Goal: Communication & Community: Answer question/provide support

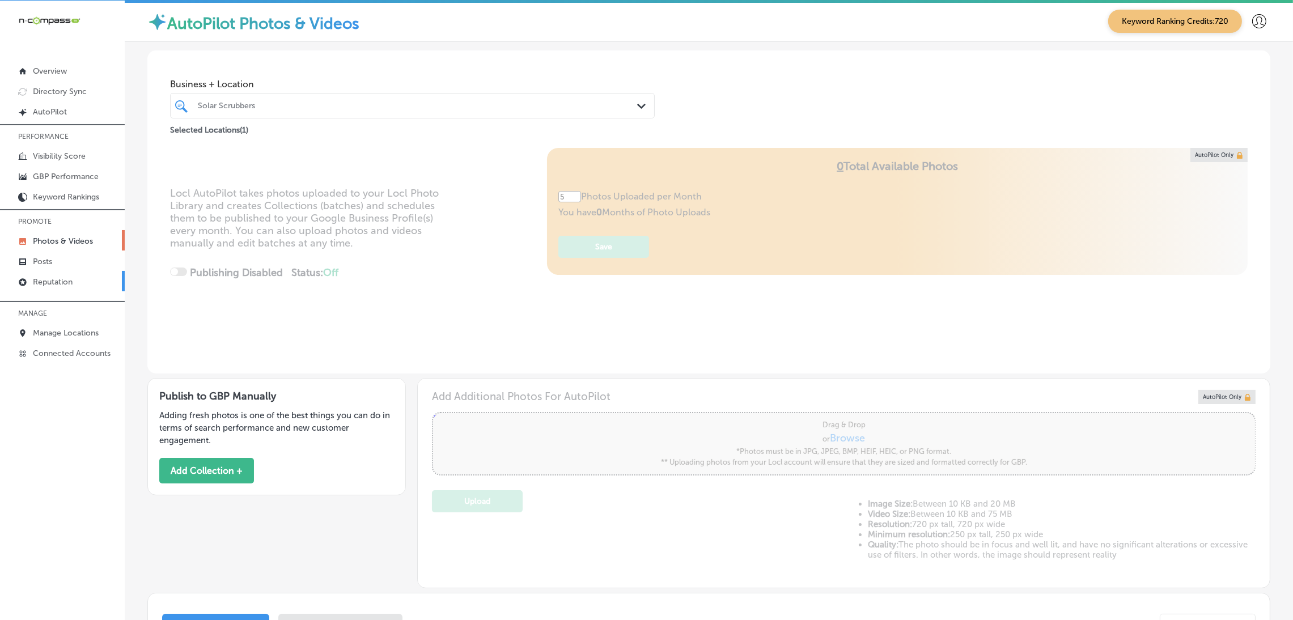
scroll to position [421, 0]
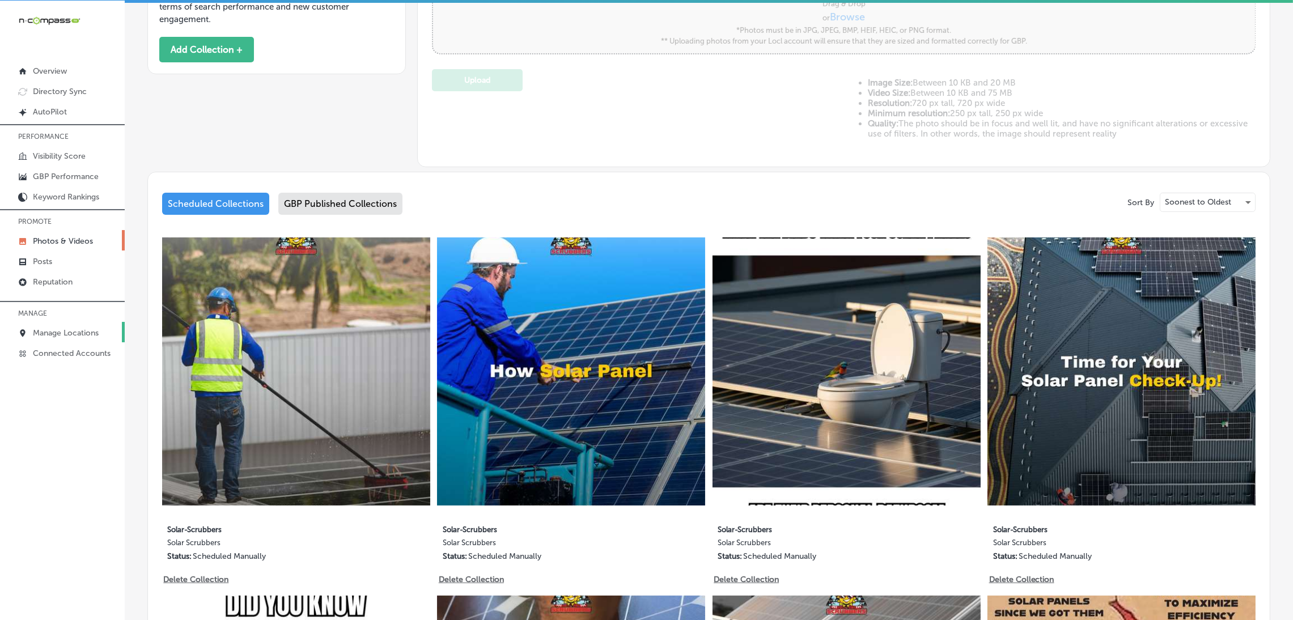
click at [47, 330] on p "Manage Locations" at bounding box center [66, 333] width 66 height 10
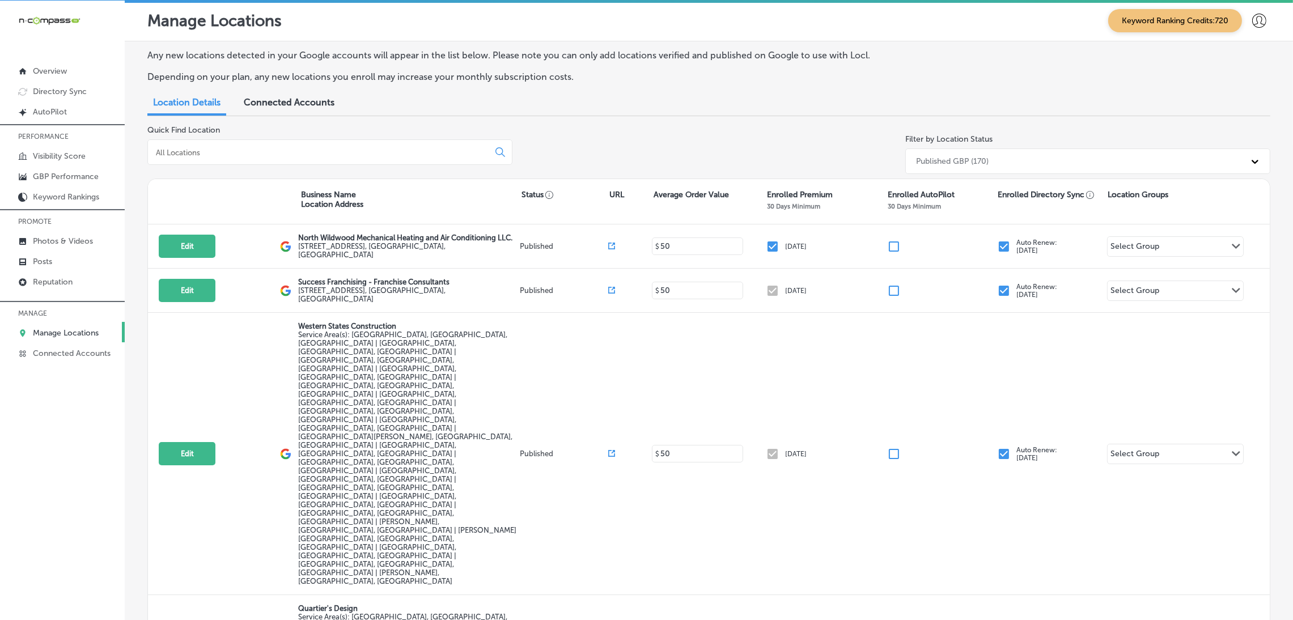
click at [318, 151] on input at bounding box center [320, 152] width 331 height 10
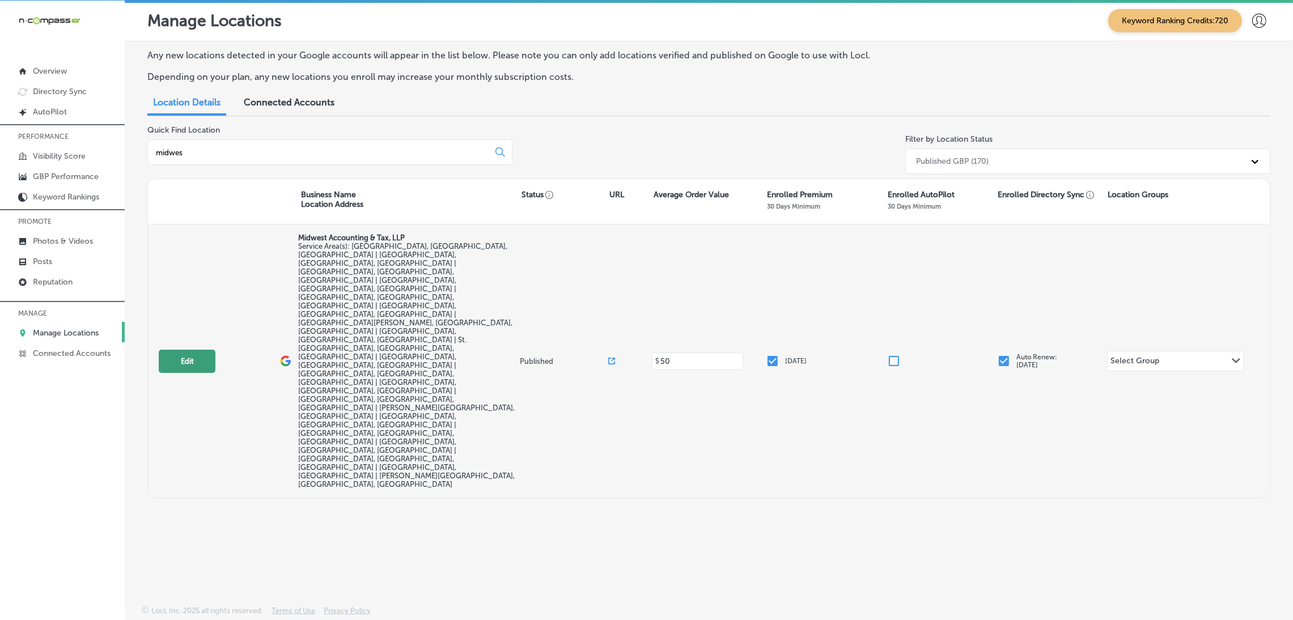
type input "midwes"
click at [206, 350] on button "Edit" at bounding box center [187, 361] width 57 height 23
select select "US"
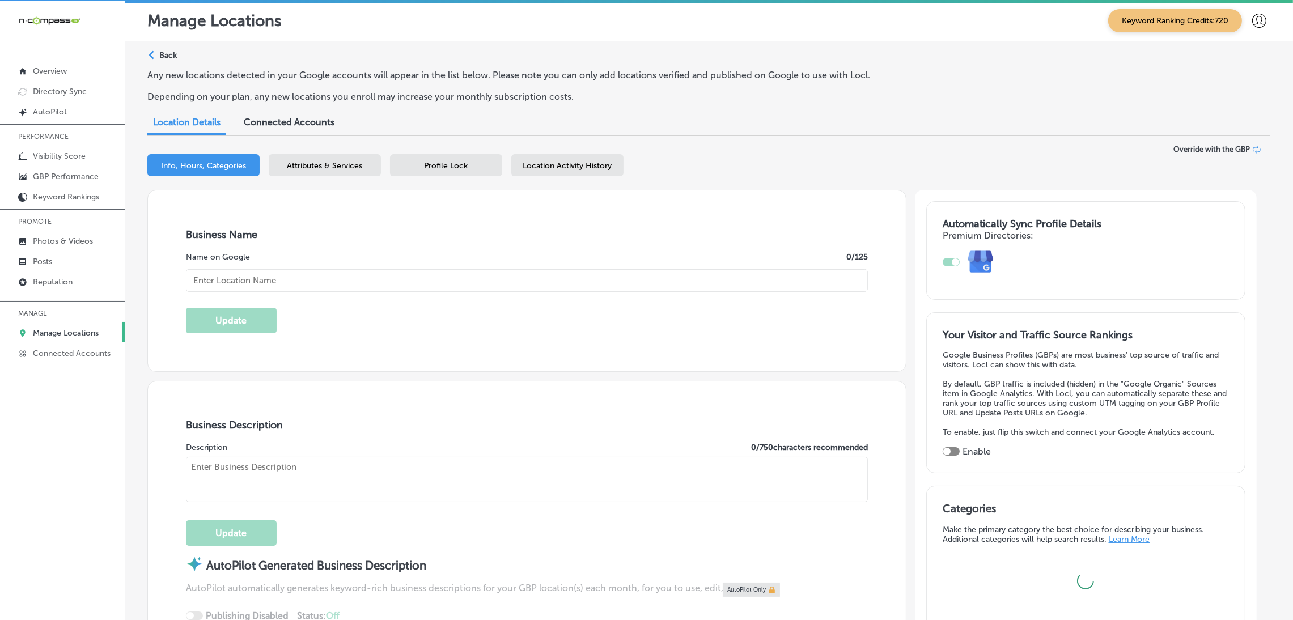
type input "Midwest Accounting & Tax, LLP"
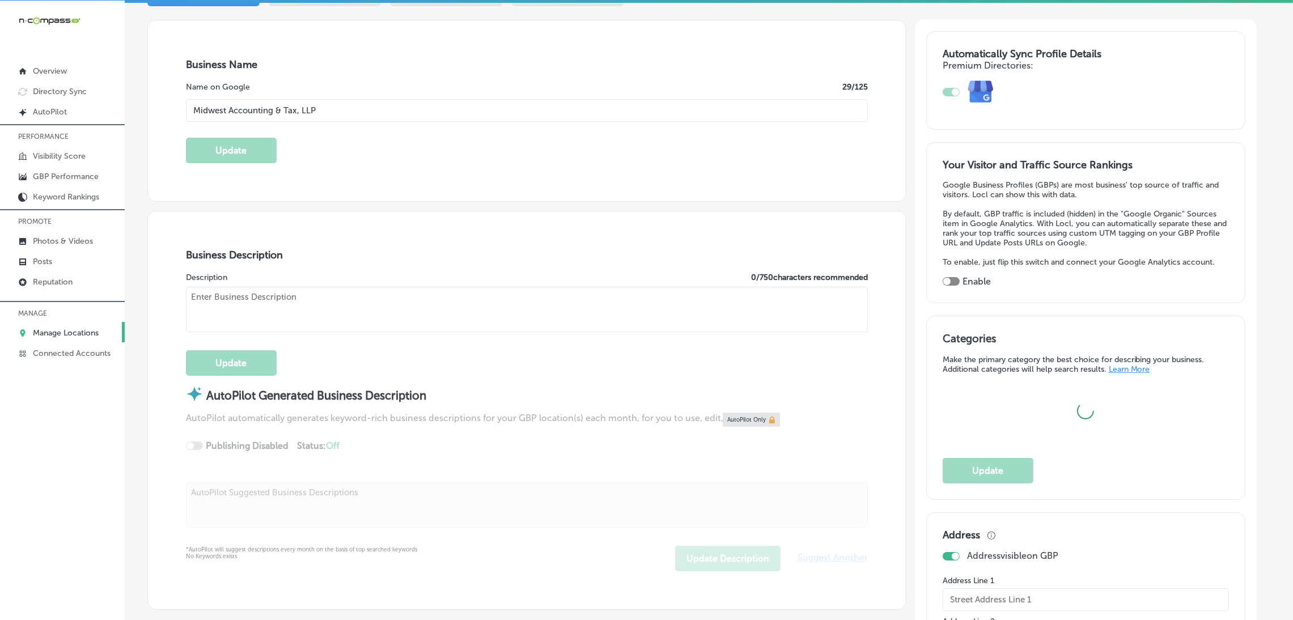
checkbox input "false"
type input "[STREET_ADDRESS]"
type input "[GEOGRAPHIC_DATA]"
type input "62234"
type input "US"
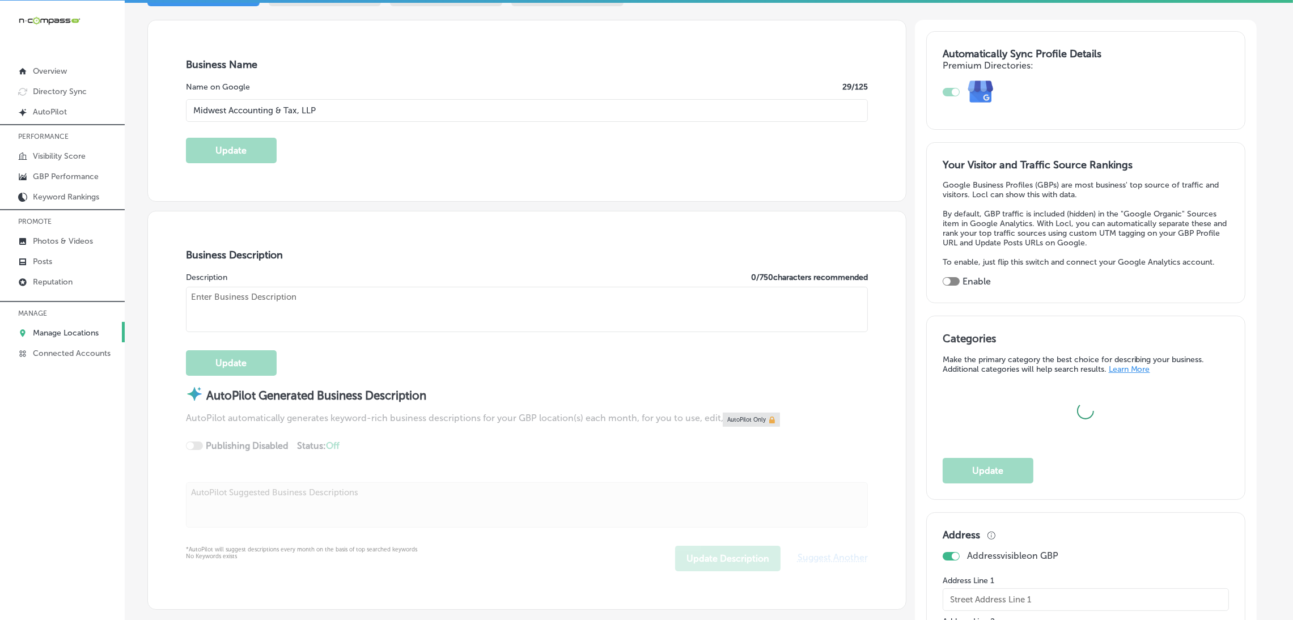
type input "[URL][DOMAIN_NAME]"
checkbox input "true"
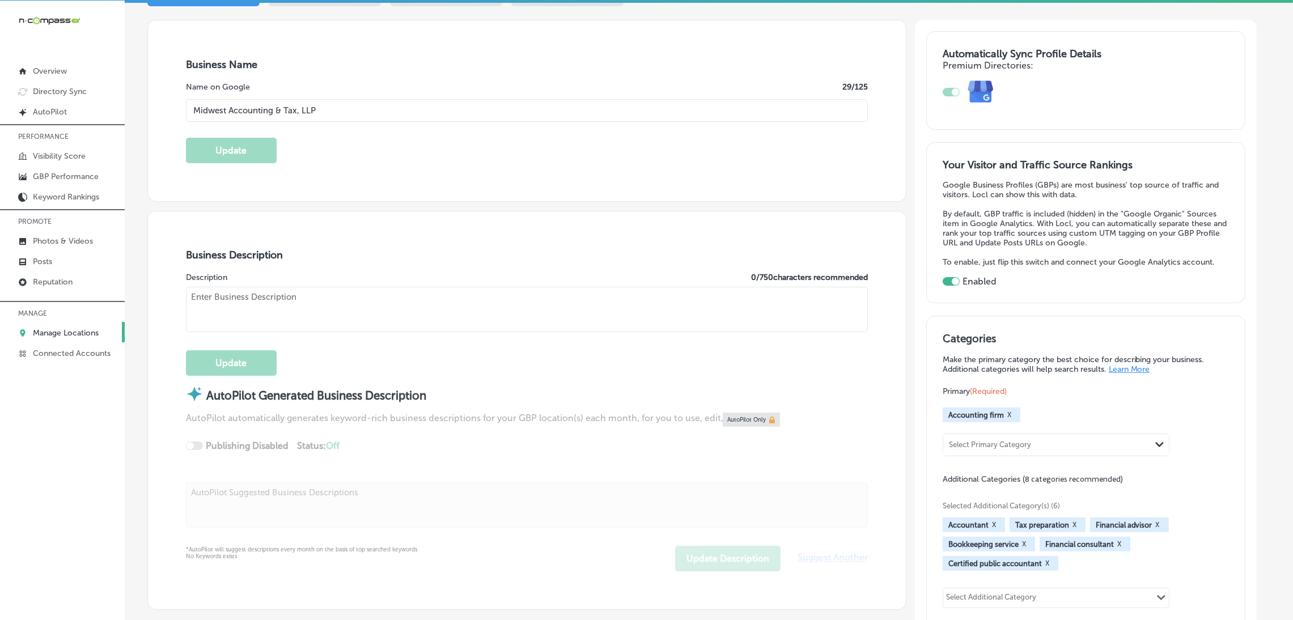
type textarea "Midwest Accounting & Tax, LLP is a trusted Certified Public Accounting (CPA) fi…"
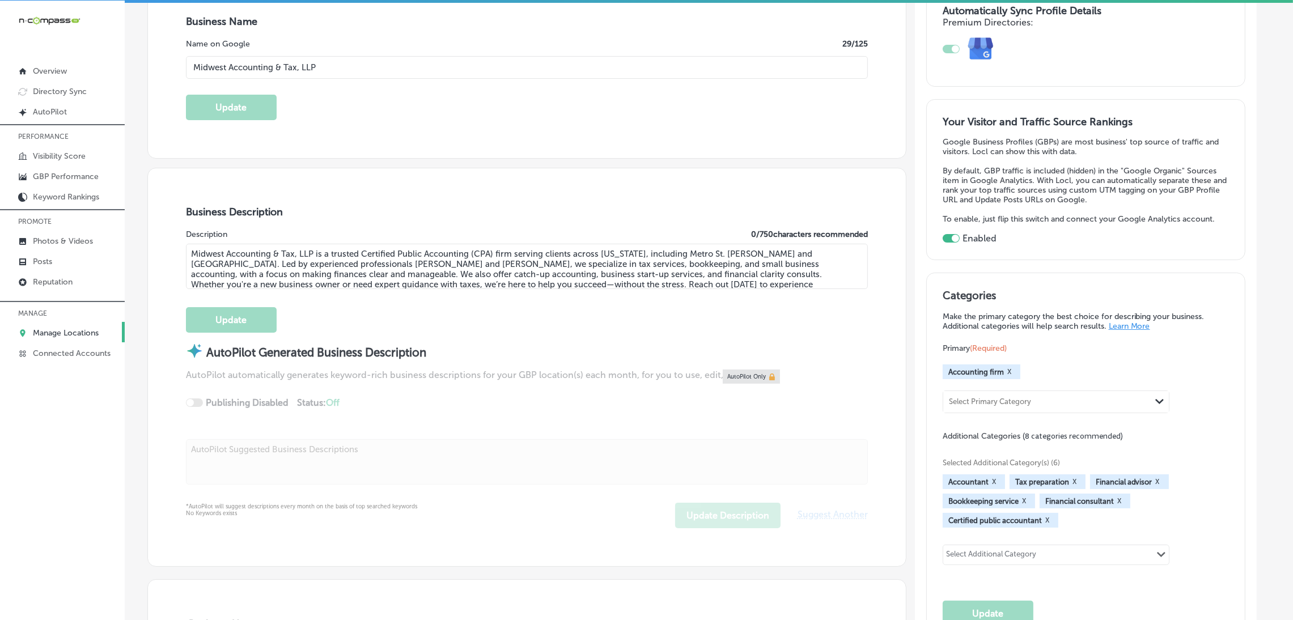
type input "[PHONE_NUMBER]"
select select "US"
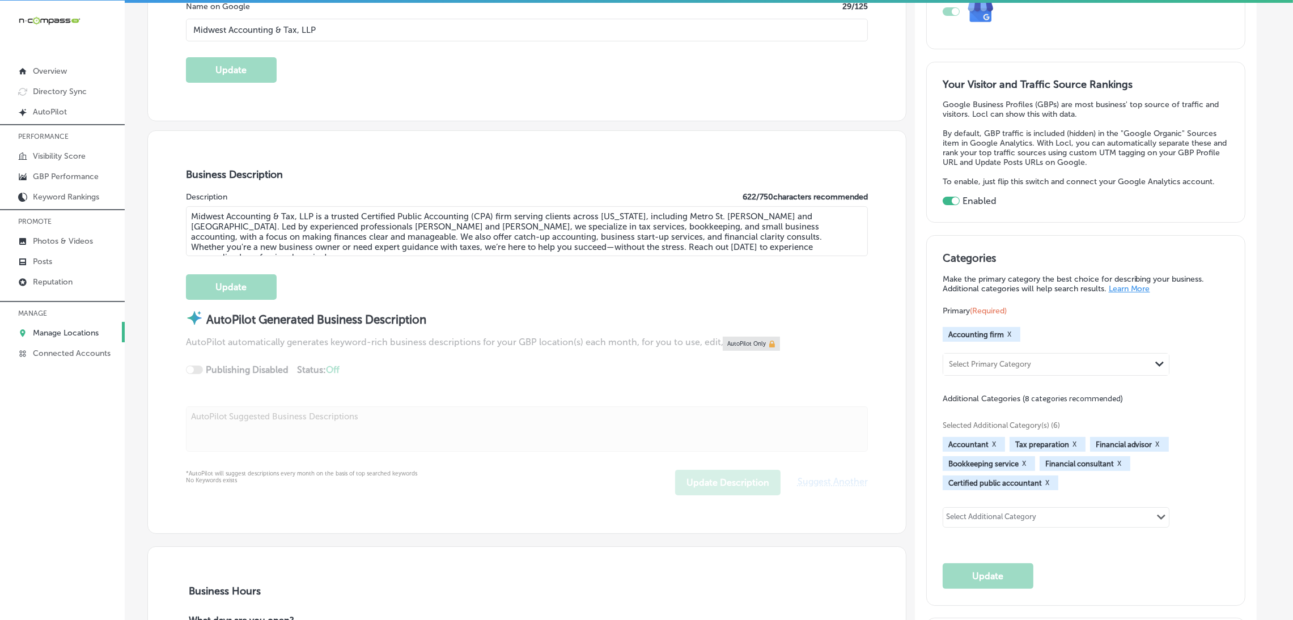
scroll to position [254, 0]
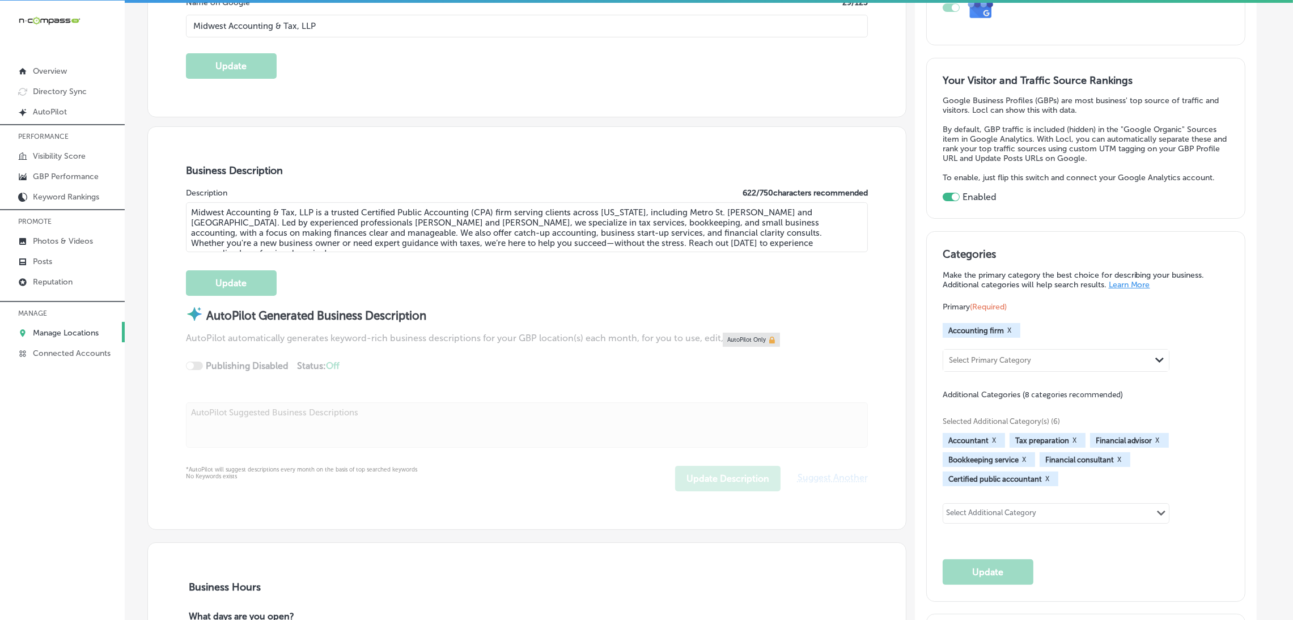
click at [373, 224] on textarea "Midwest Accounting & Tax, LLP is a trusted Certified Public Accounting (CPA) fi…" at bounding box center [527, 227] width 682 height 50
click at [45, 271] on link "Reputation" at bounding box center [62, 281] width 125 height 20
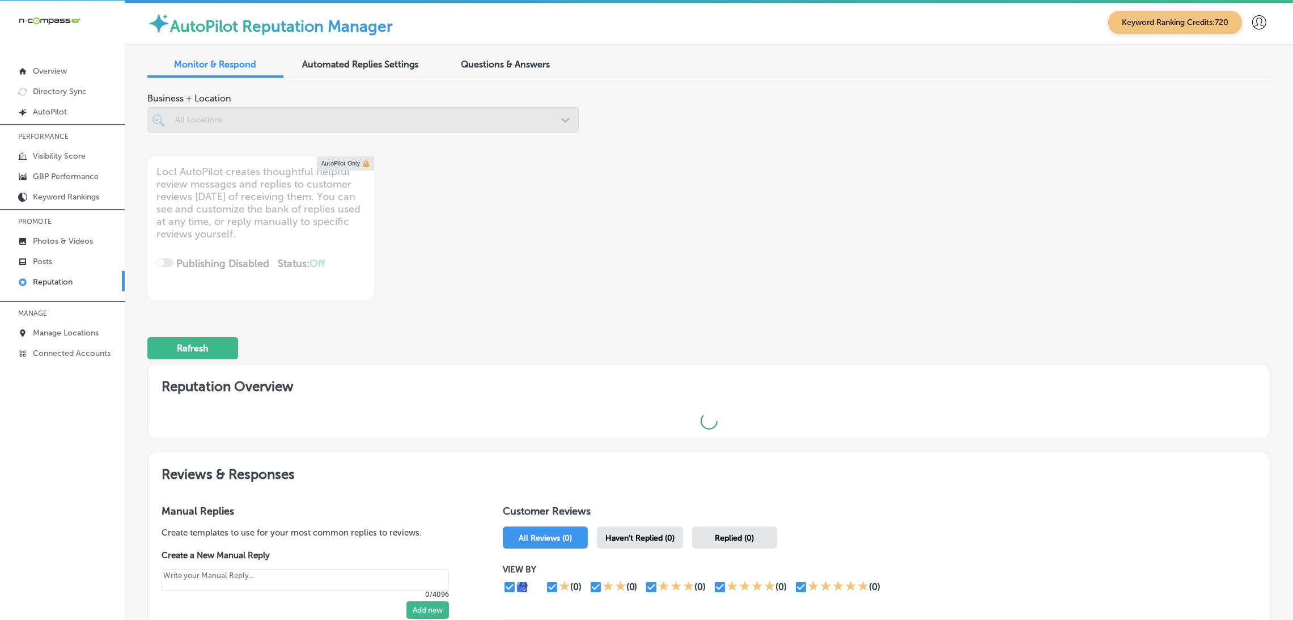
click at [52, 278] on p "Reputation" at bounding box center [53, 282] width 40 height 10
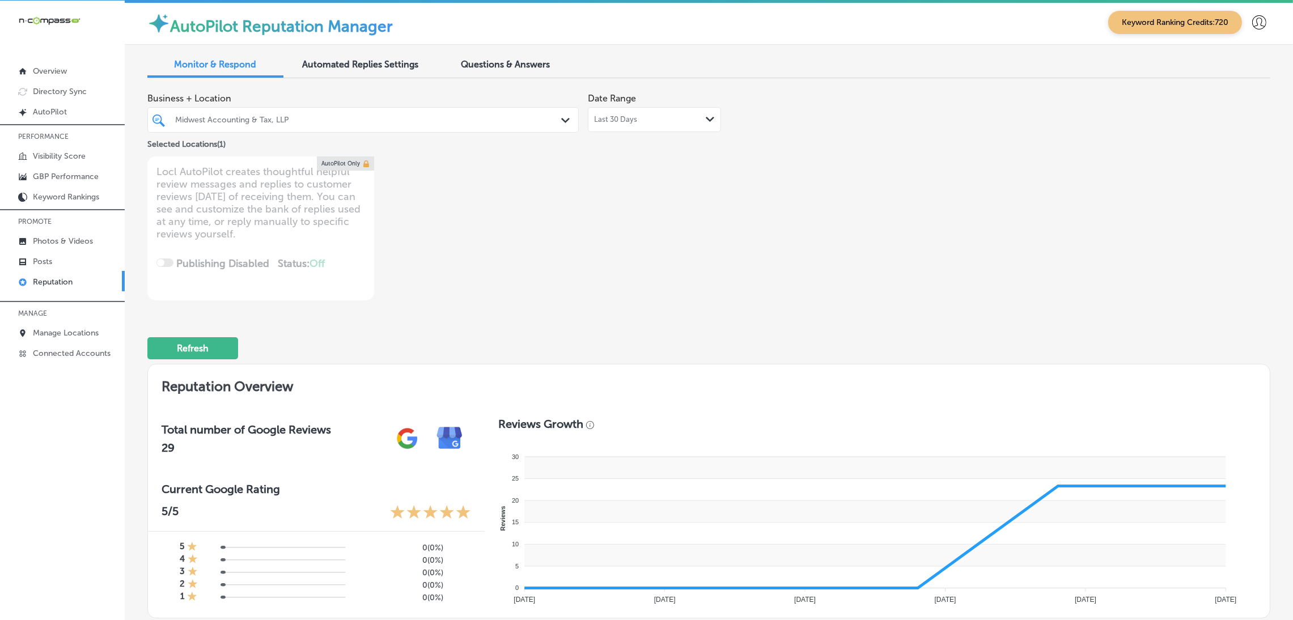
click at [351, 126] on div at bounding box center [344, 119] width 340 height 15
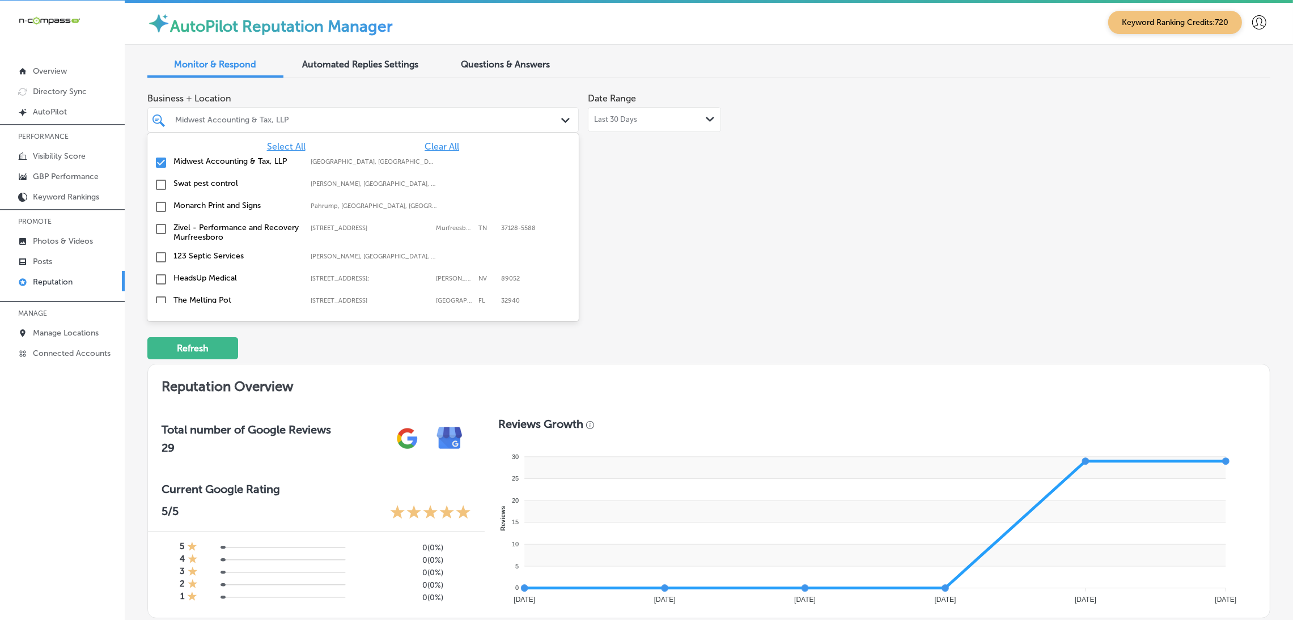
click at [439, 144] on span "Clear All" at bounding box center [441, 146] width 35 height 11
type textarea "x"
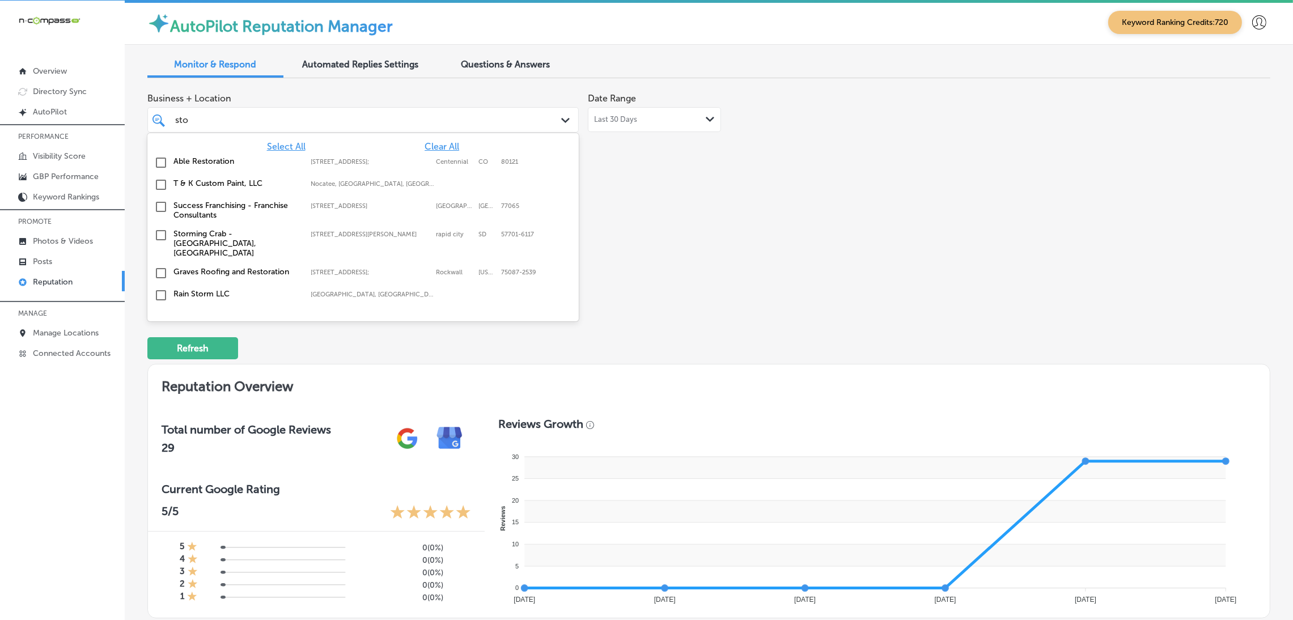
type input "stor"
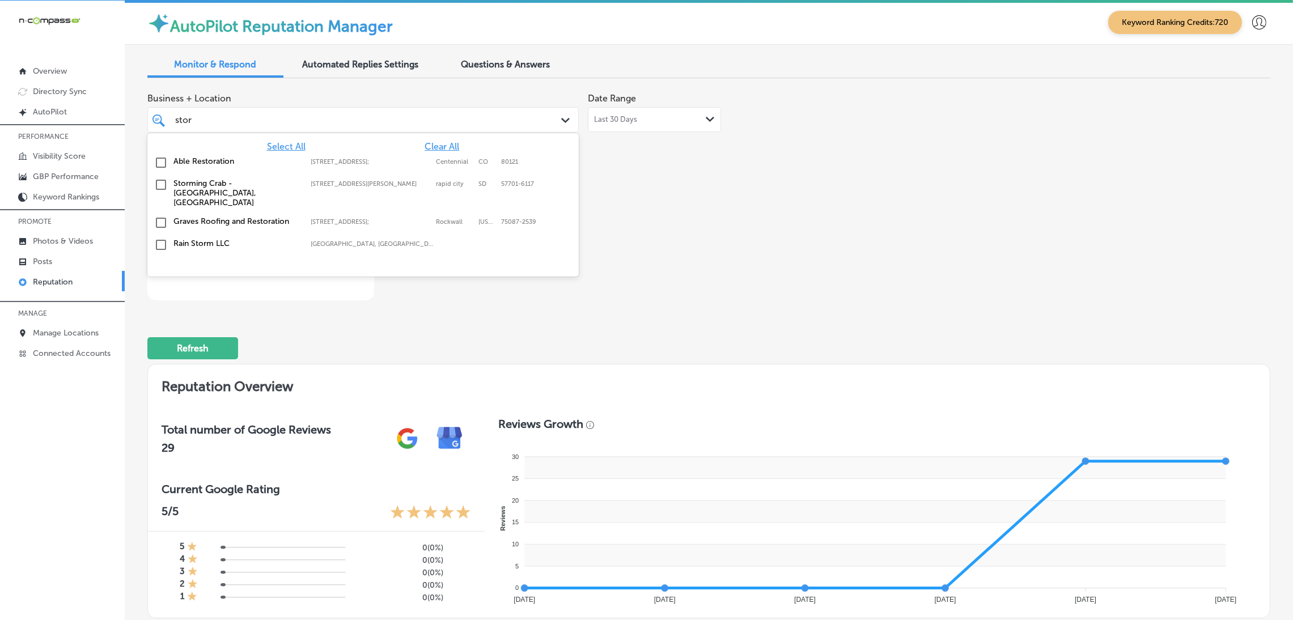
click at [379, 186] on label "[STREET_ADDRESS][PERSON_NAME]" at bounding box center [371, 183] width 120 height 7
type textarea "x"
type input "stor"
click at [780, 183] on div "Business + Location option [STREET_ADDRESS][PERSON_NAME]. option [STREET_ADDRES…" at bounding box center [484, 193] width 674 height 213
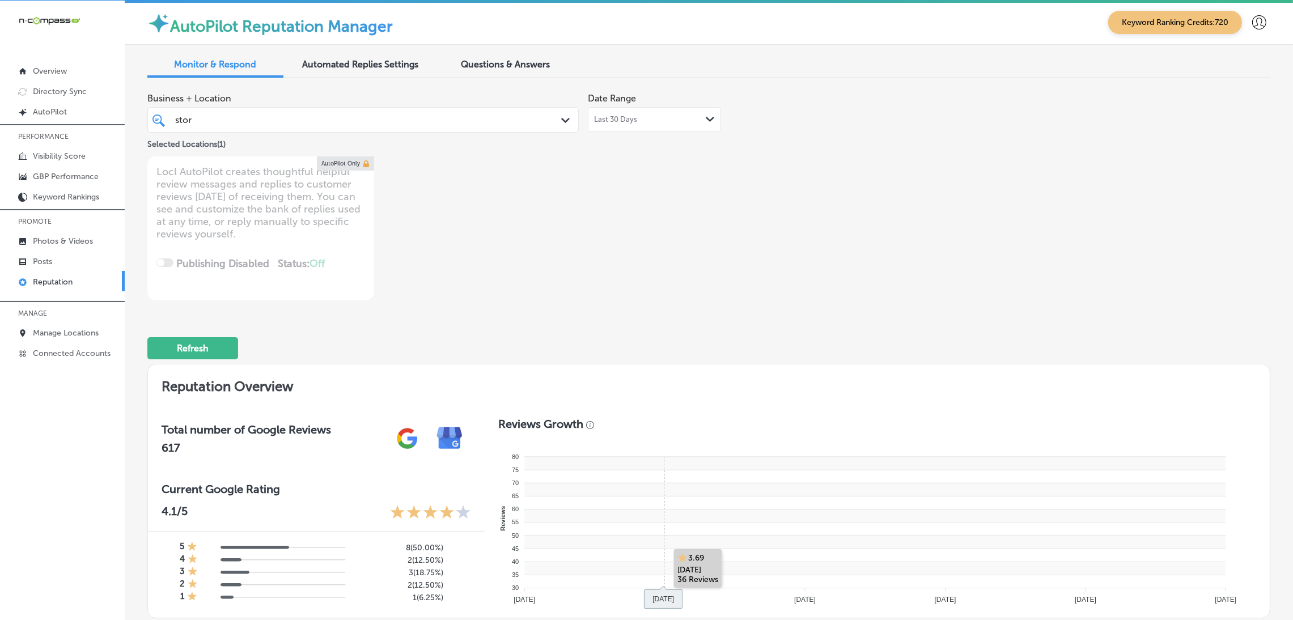
scroll to position [160, 0]
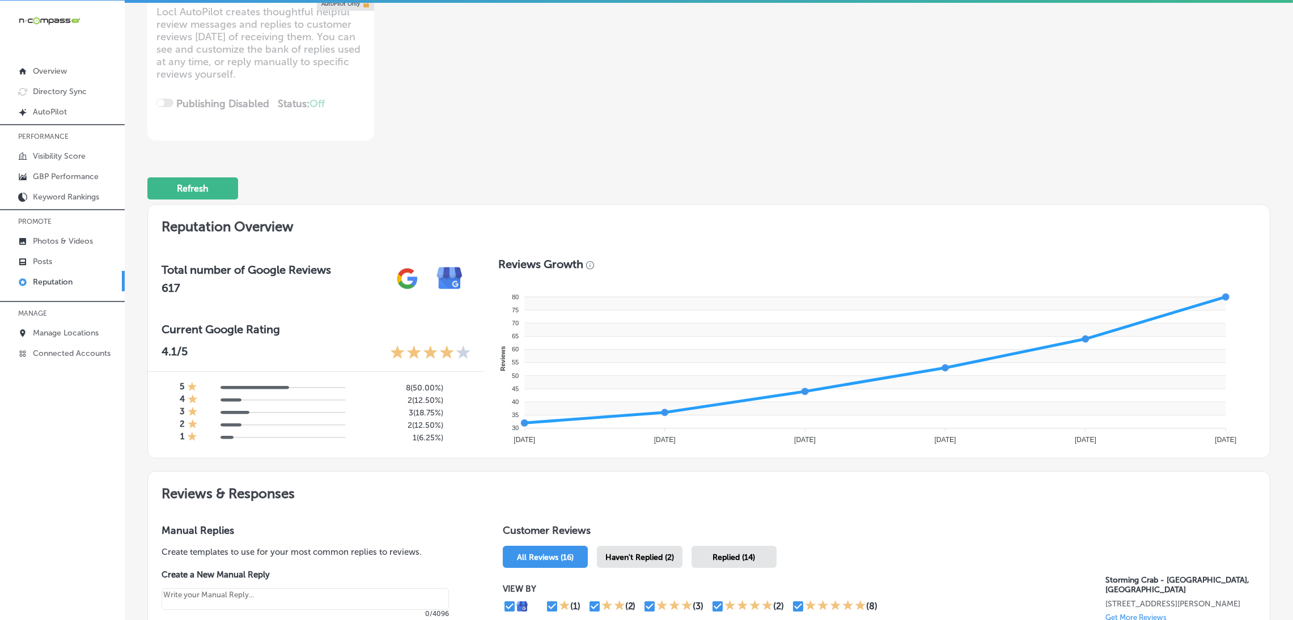
click at [653, 561] on div "Haven't Replied (2)" at bounding box center [640, 557] width 86 height 22
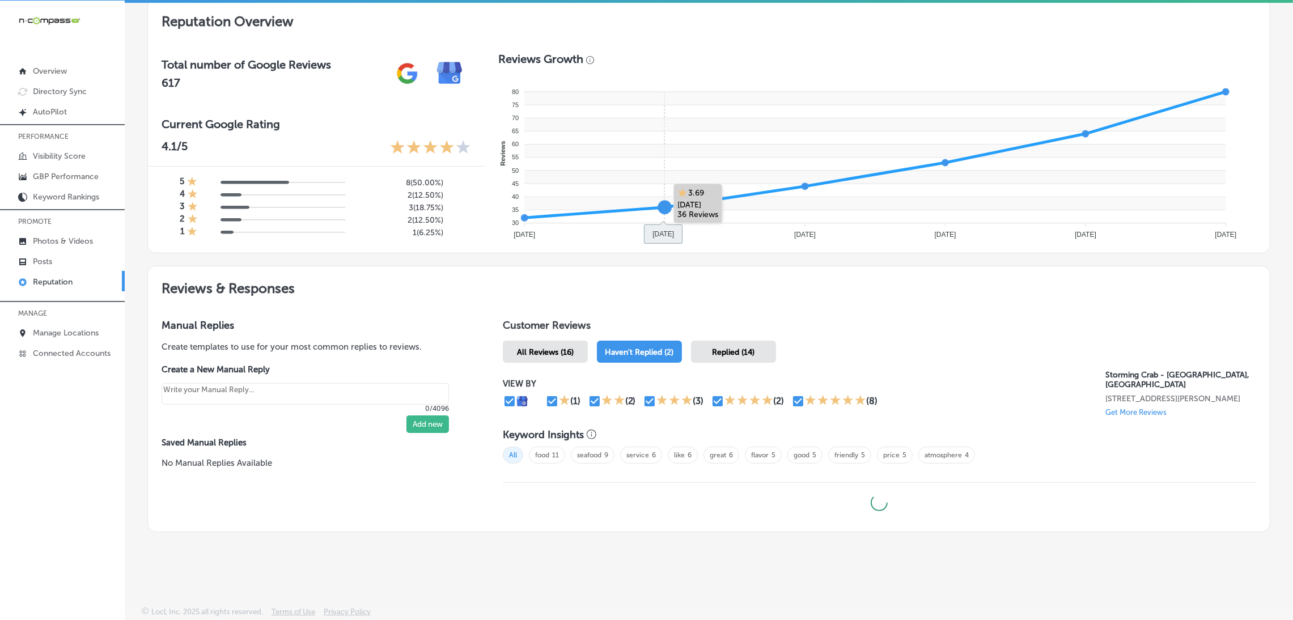
type textarea "x"
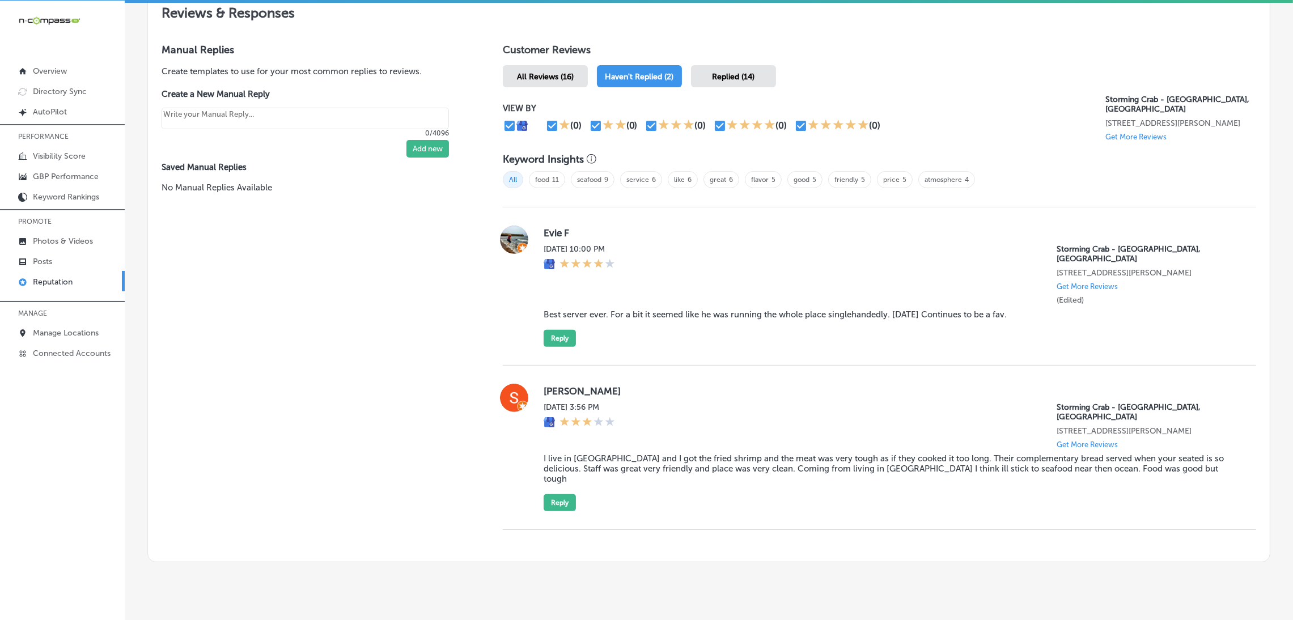
scroll to position [641, 0]
click at [555, 493] on button "Reply" at bounding box center [559, 501] width 32 height 17
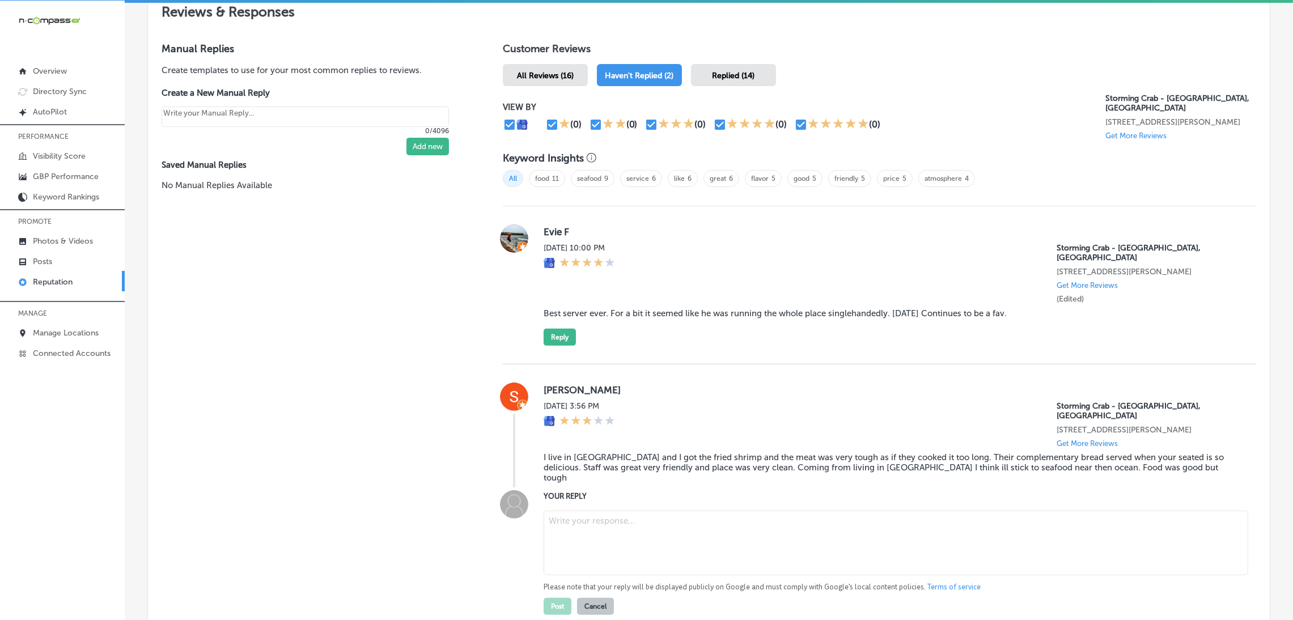
click at [614, 521] on textarea at bounding box center [895, 543] width 704 height 65
paste textarea "Thank you for your feedback. We're sorry to hear that the fried shrimp didn't m…"
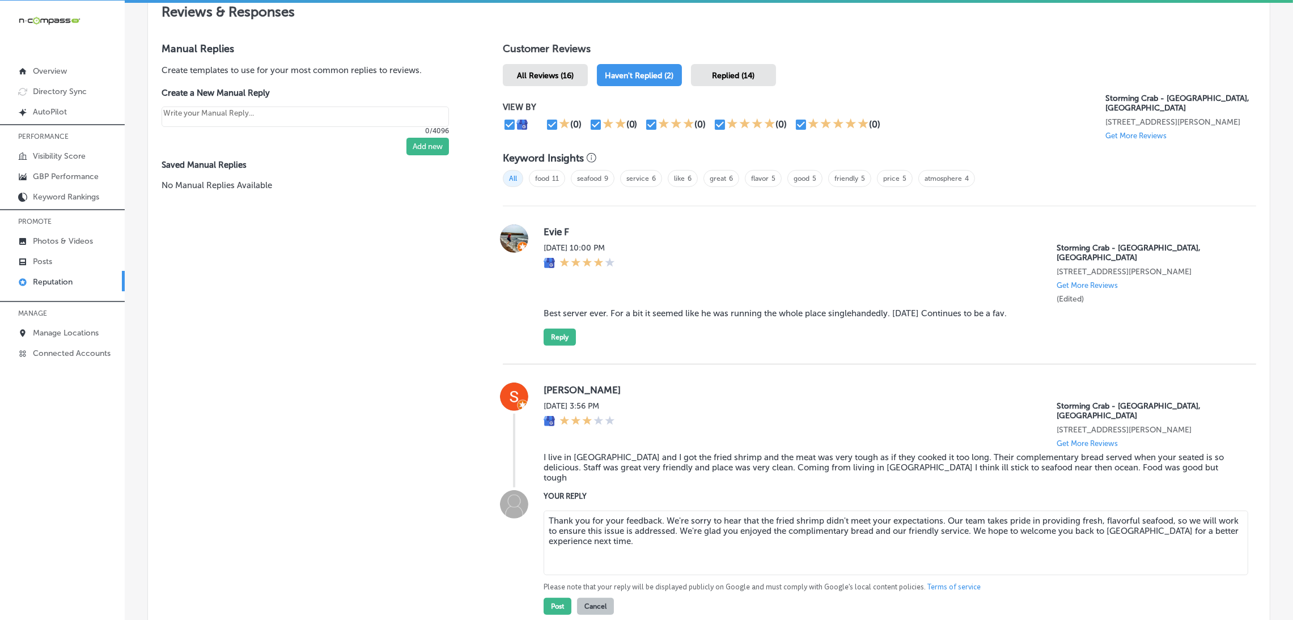
type textarea "Thank you for your feedback. We're sorry to hear that the fried shrimp didn't m…"
click at [489, 504] on div "Customer Reviews All Reviews (16) Haven't Replied (2) Replied (14) VIEW BY (0) …" at bounding box center [879, 350] width 780 height 642
click at [550, 598] on button "Post" at bounding box center [557, 606] width 28 height 17
type textarea "x"
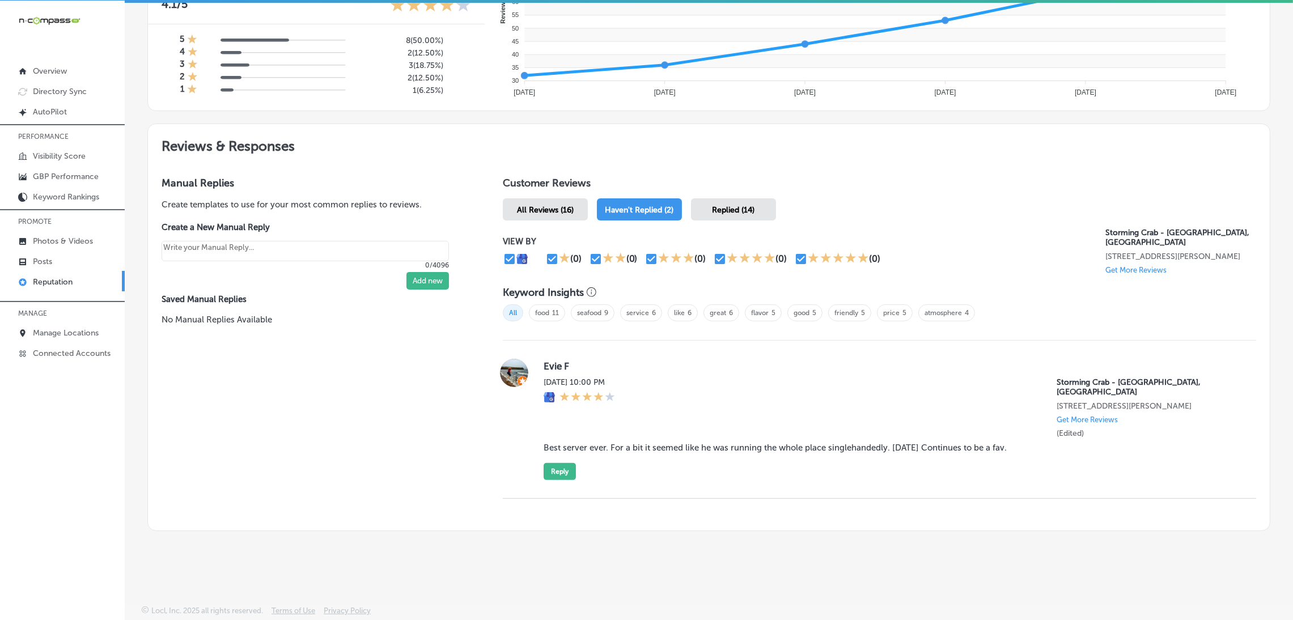
scroll to position [497, 0]
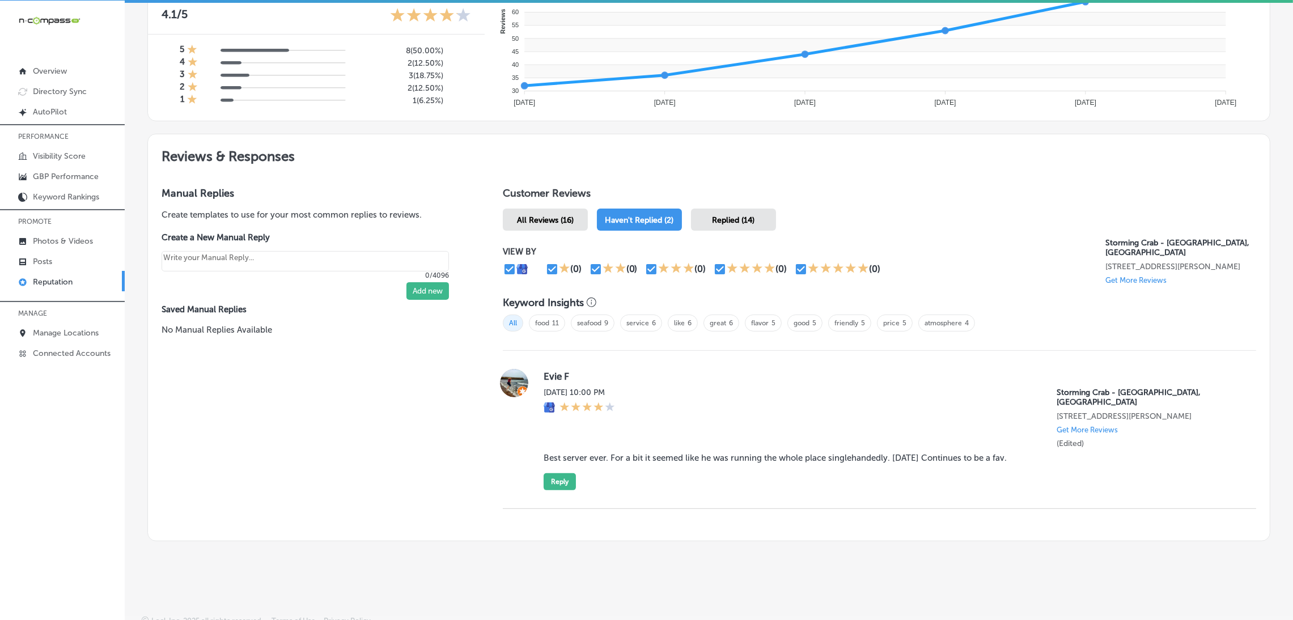
click at [610, 453] on blockquote "Best server ever. For a bit it seemed like he was running the whole place singl…" at bounding box center [890, 458] width 694 height 10
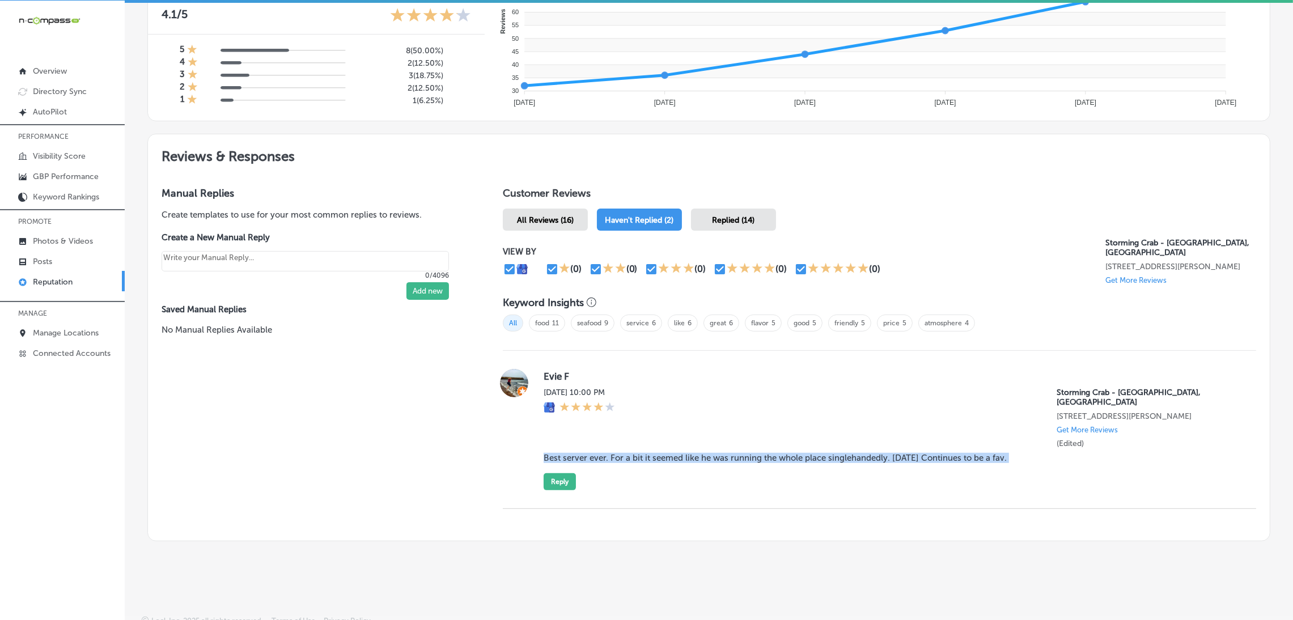
copy blockquote "Best server ever. For a bit it seemed like he was running the whole place singl…"
click at [550, 473] on button "Reply" at bounding box center [559, 481] width 32 height 17
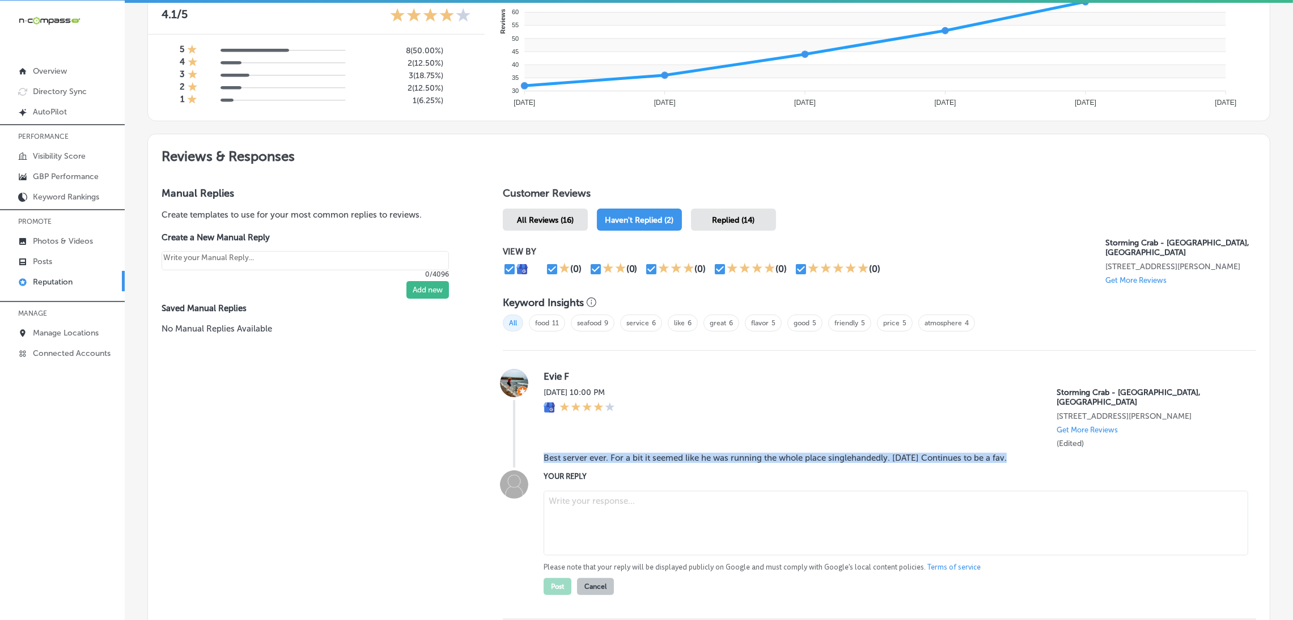
click at [605, 491] on textarea at bounding box center [895, 523] width 704 height 65
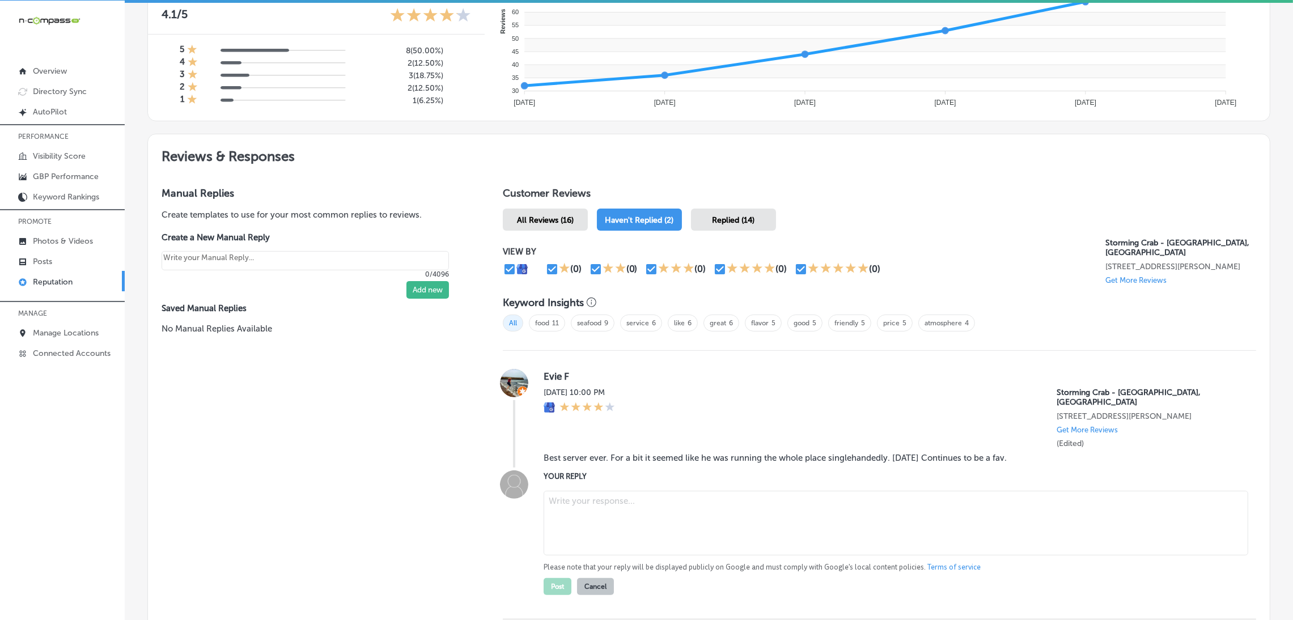
paste textarea "Thank you for the wonderful review, [Reviewer Name]! We’re so glad to hear you …"
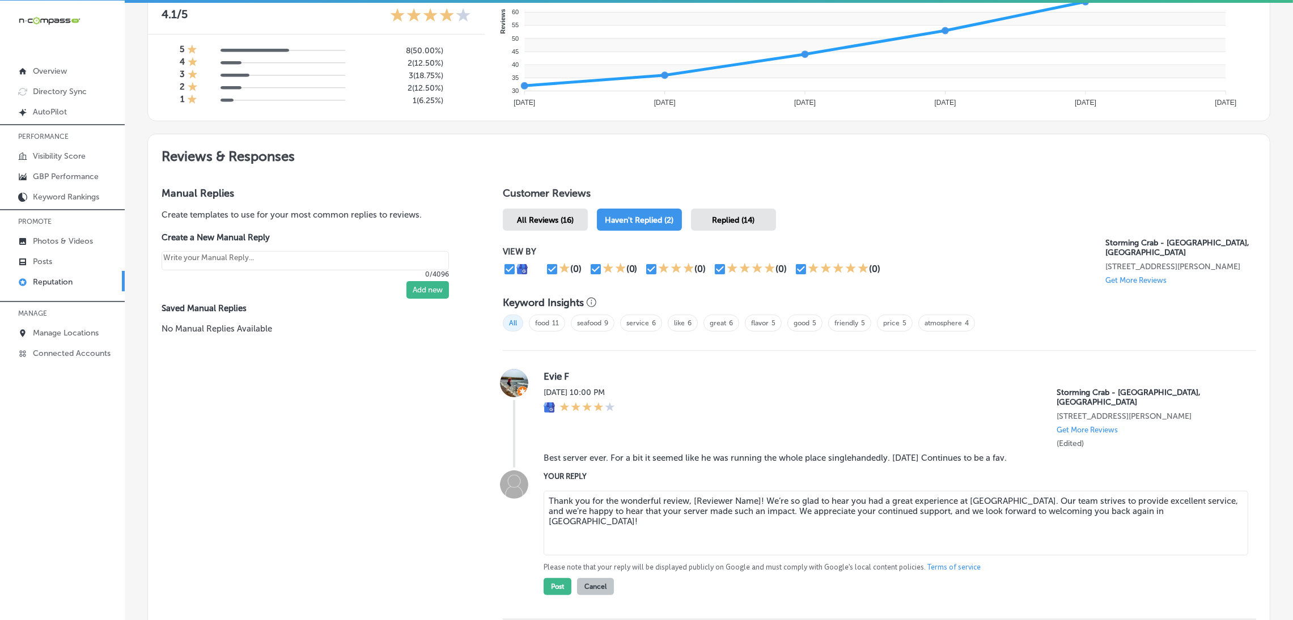
drag, startPoint x: 691, startPoint y: 494, endPoint x: 756, endPoint y: 487, distance: 66.1
click at [756, 491] on textarea "Thank you for the wonderful review, [Reviewer Name]! We’re so glad to hear you …" at bounding box center [895, 523] width 704 height 65
type textarea "Thank you for the wonderful review, [PERSON_NAME]! We’re so glad to hear you ha…"
click at [549, 578] on button "Post" at bounding box center [557, 586] width 28 height 17
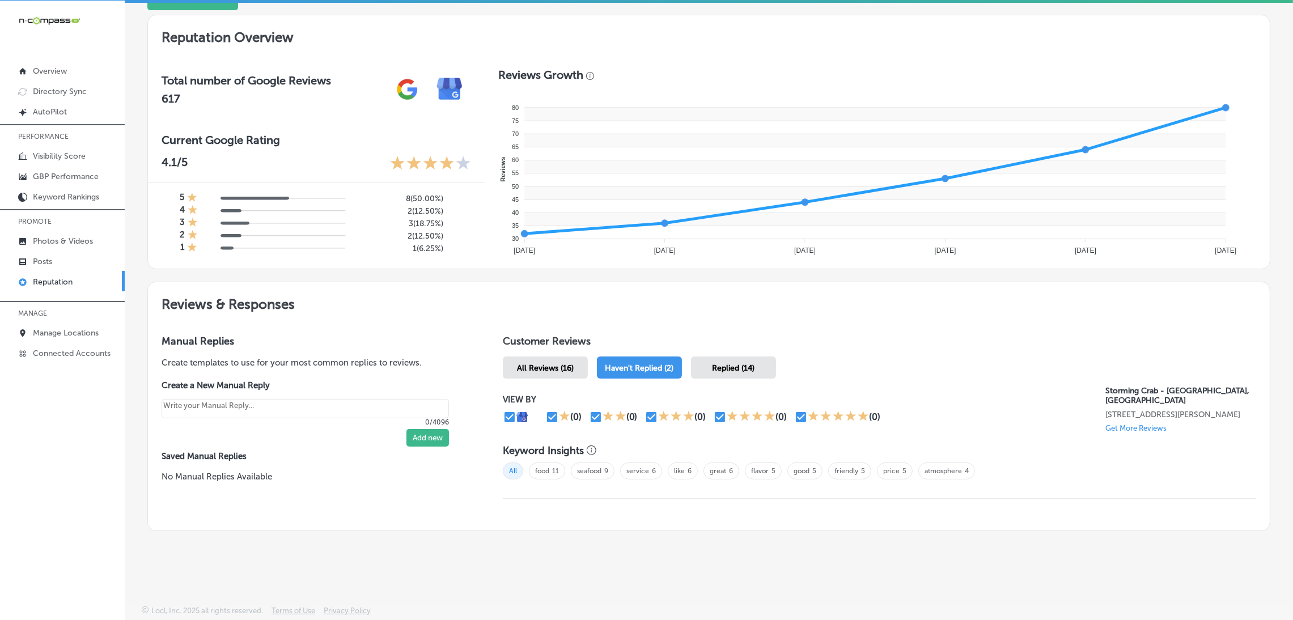
scroll to position [348, 0]
click at [555, 364] on span "All Reviews (16)" at bounding box center [545, 369] width 57 height 10
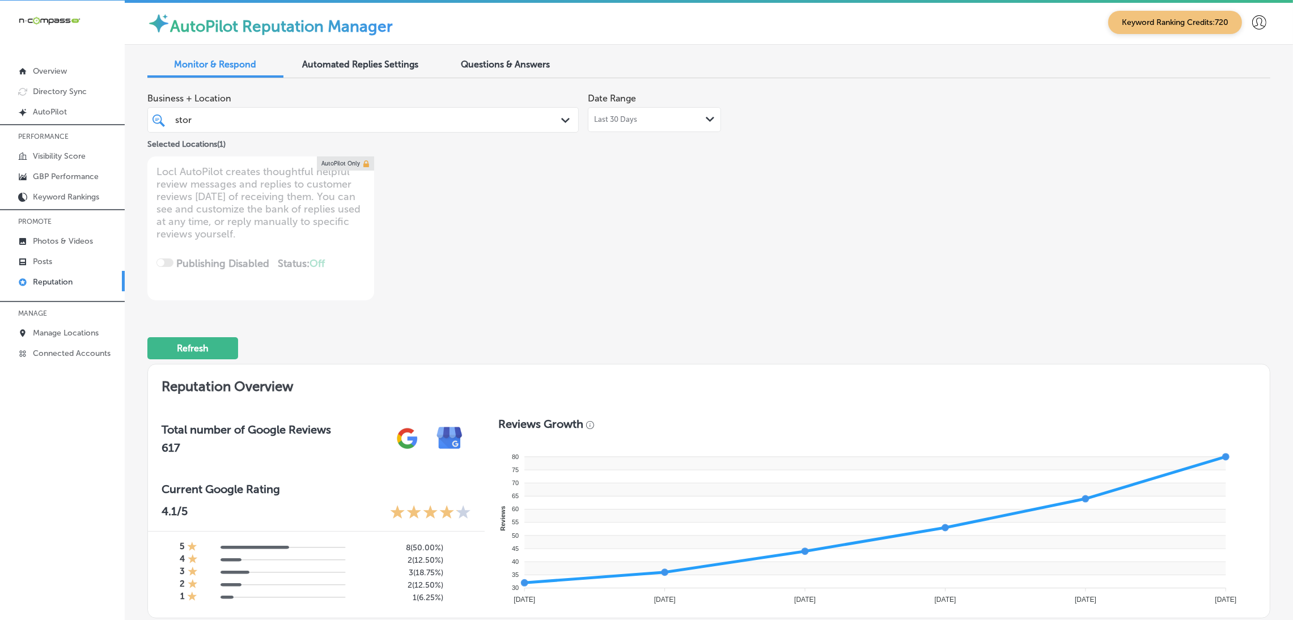
click at [269, 116] on div "stor stor" at bounding box center [344, 119] width 340 height 15
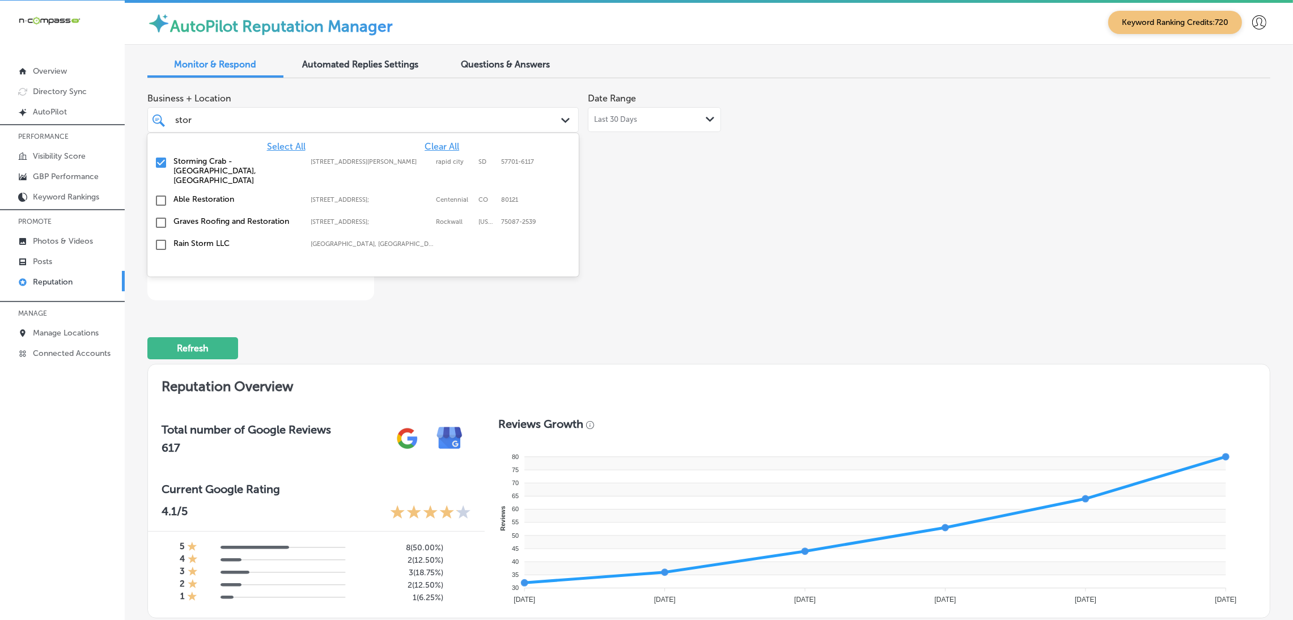
click at [427, 144] on span "Clear All" at bounding box center [441, 146] width 35 height 11
type textarea "x"
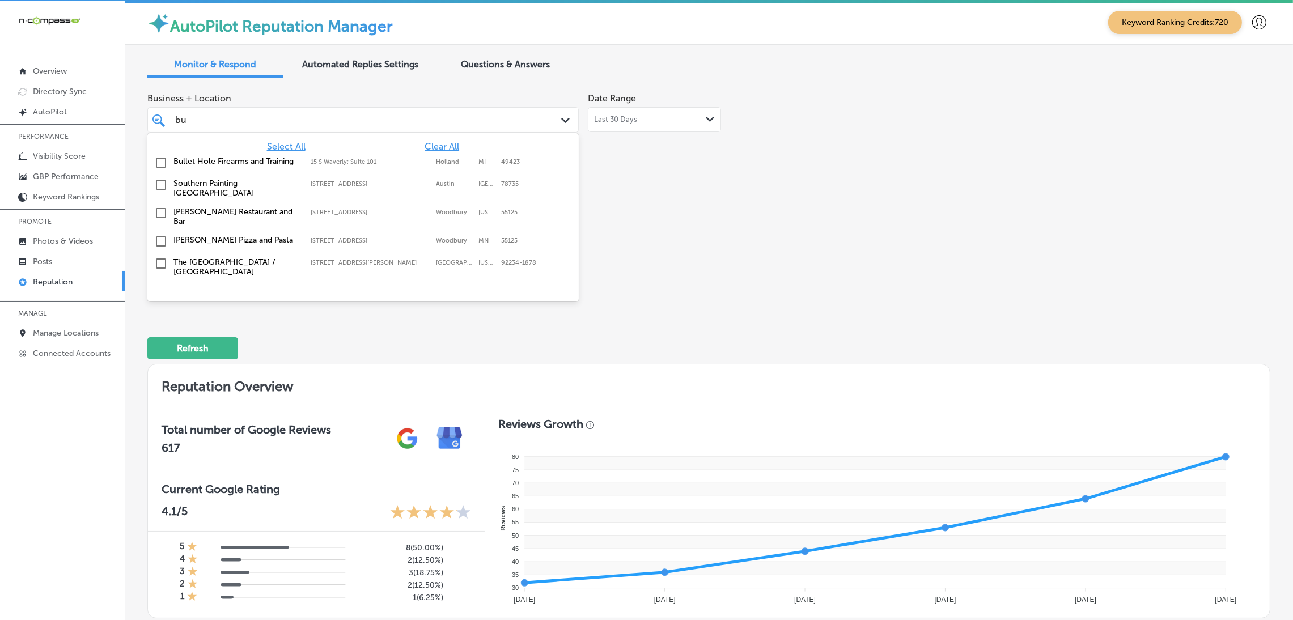
type input "bull"
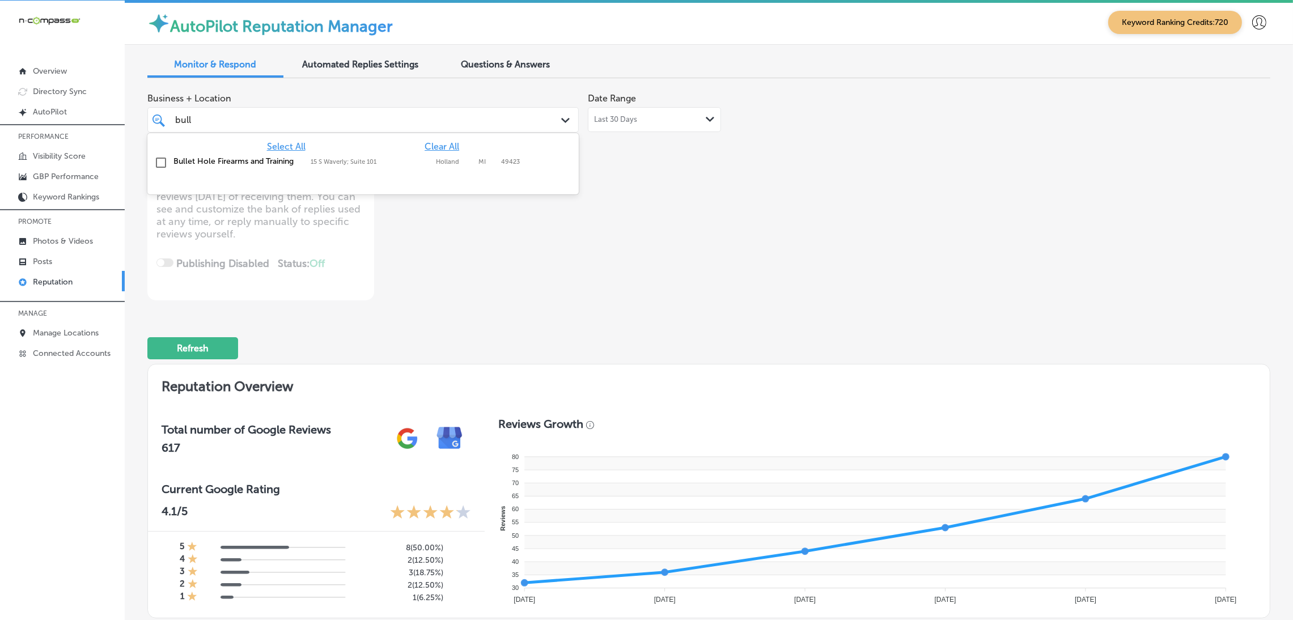
click at [406, 165] on div "Bullet Hole Firearms and Training [STREET_ADDRESS][GEOGRAPHIC_DATA][PERSON_NAME…" at bounding box center [330, 161] width 315 height 10
type textarea "x"
type input "bull"
click at [704, 292] on div "Business + Location option [STREET_ADDRESS]. option 15 S Waverly; Suite 101 foc…" at bounding box center [484, 193] width 674 height 213
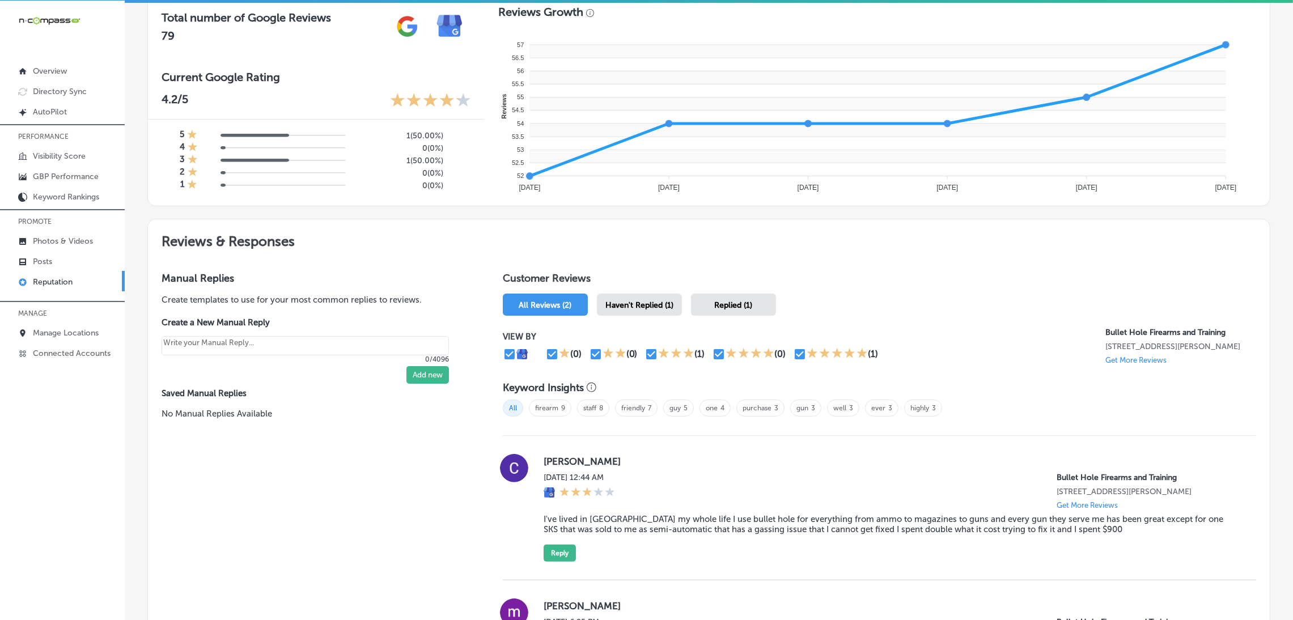
click at [651, 297] on div "Haven't Replied (1)" at bounding box center [639, 305] width 85 height 22
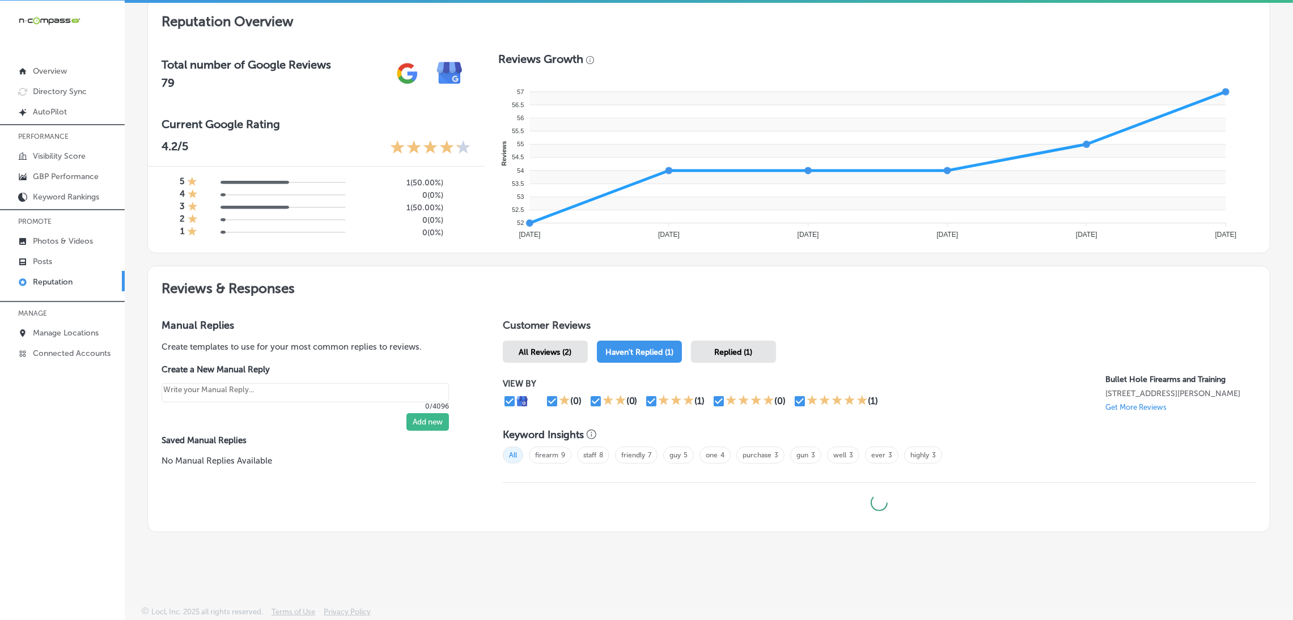
type textarea "x"
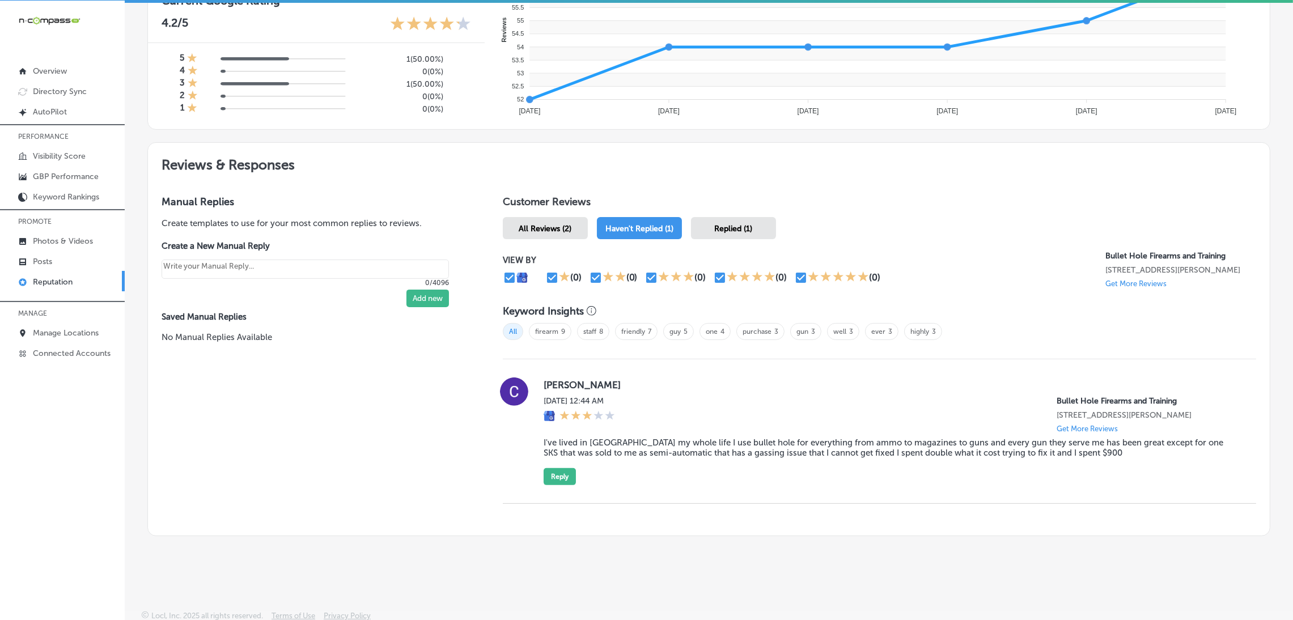
scroll to position [492, 0]
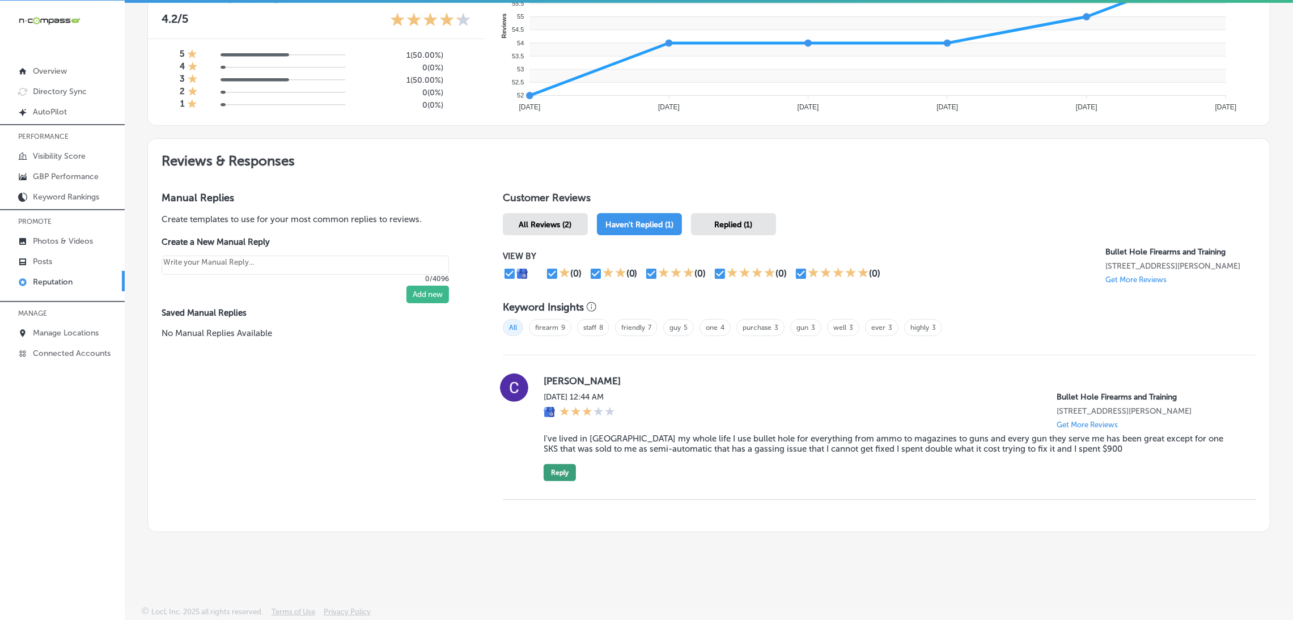
click at [555, 474] on button "Reply" at bounding box center [559, 472] width 32 height 17
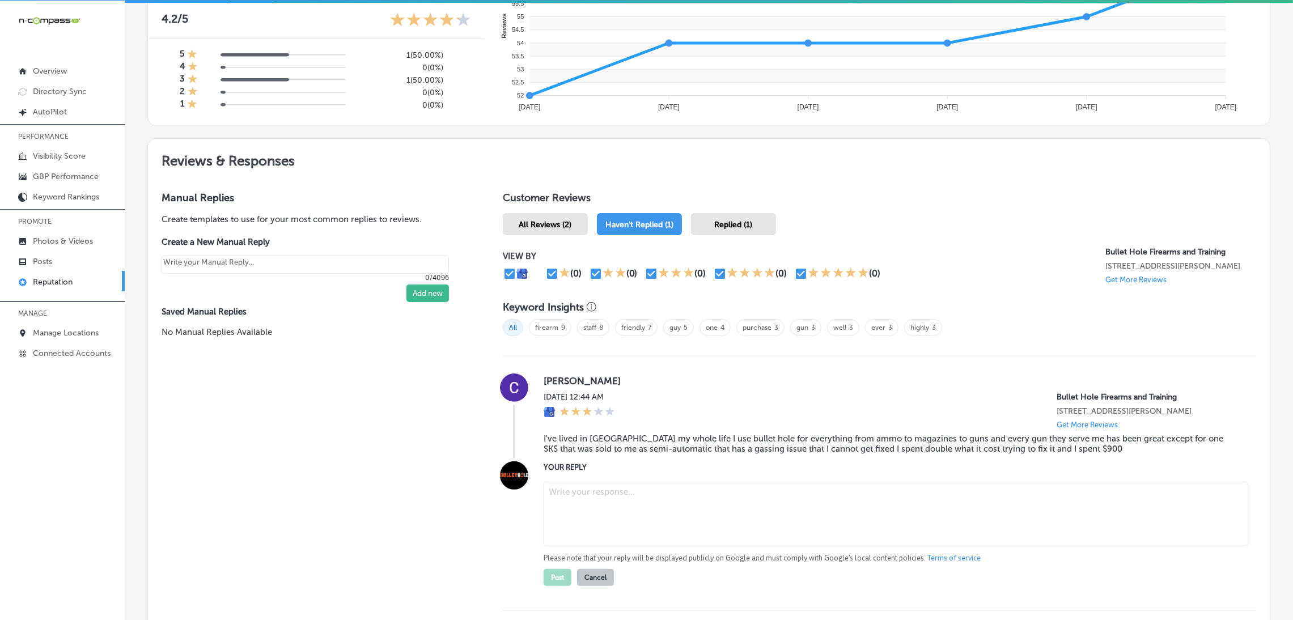
click at [679, 501] on textarea at bounding box center [895, 514] width 704 height 65
paste textarea "Hi [PERSON_NAME], we’re sorry to hear about the trouble with your SKS. At Bulle…"
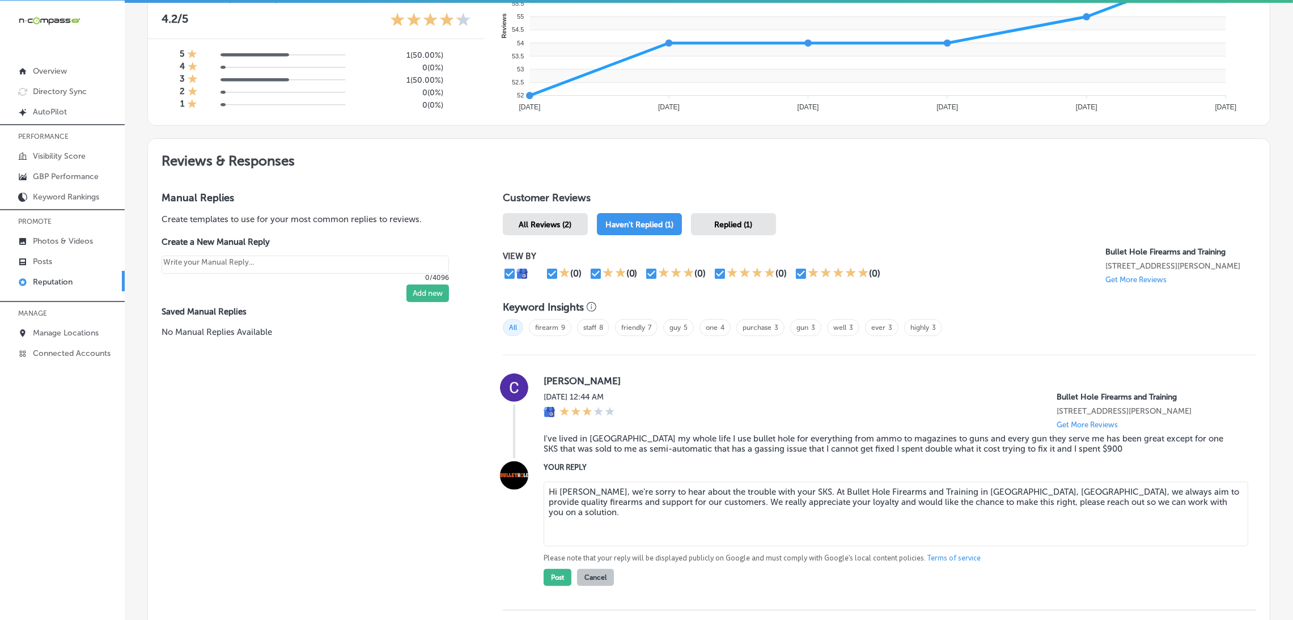
type textarea "Hi [PERSON_NAME], we’re sorry to hear about the trouble with your SKS. At Bulle…"
click at [135, 530] on div "Monitor & Respond Automated Replies Settings Questions & Answers Business + Loc…" at bounding box center [709, 107] width 1168 height 1111
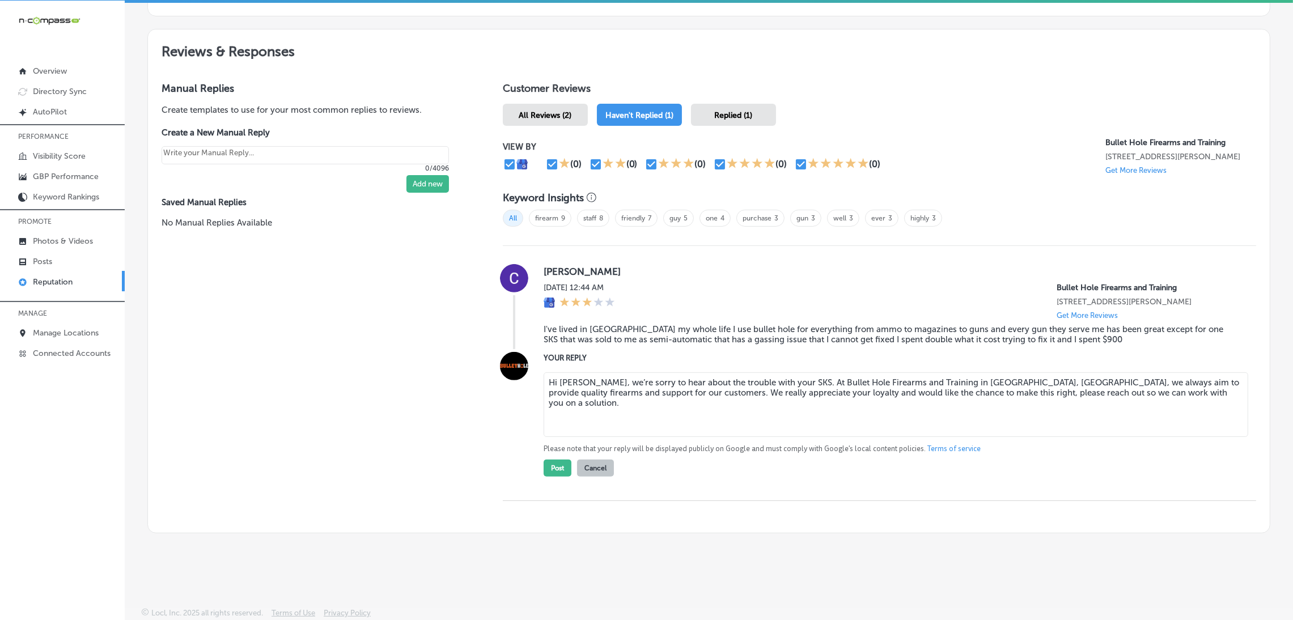
scroll to position [603, 0]
click at [556, 467] on button "Post" at bounding box center [557, 466] width 28 height 17
type textarea "x"
